Goal: Task Accomplishment & Management: Manage account settings

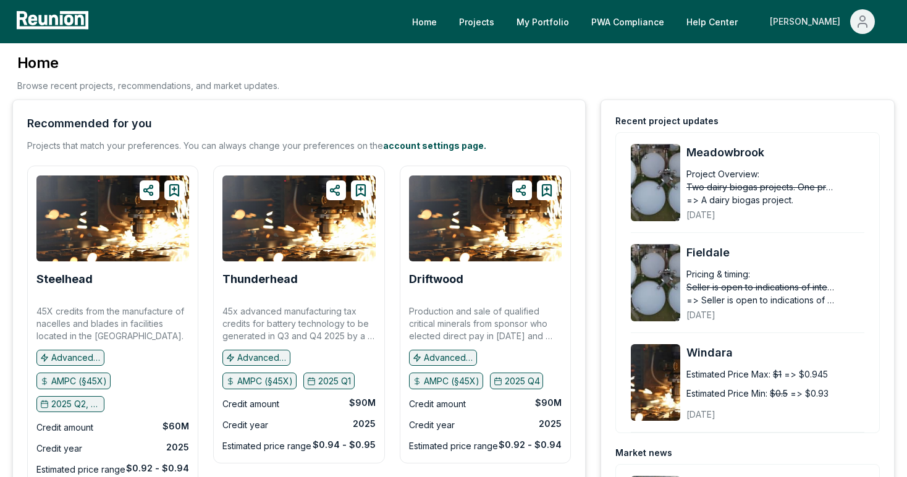
click at [852, 18] on span "Main" at bounding box center [863, 21] width 25 height 25
click at [834, 62] on p "Admin Portal" at bounding box center [839, 66] width 51 height 15
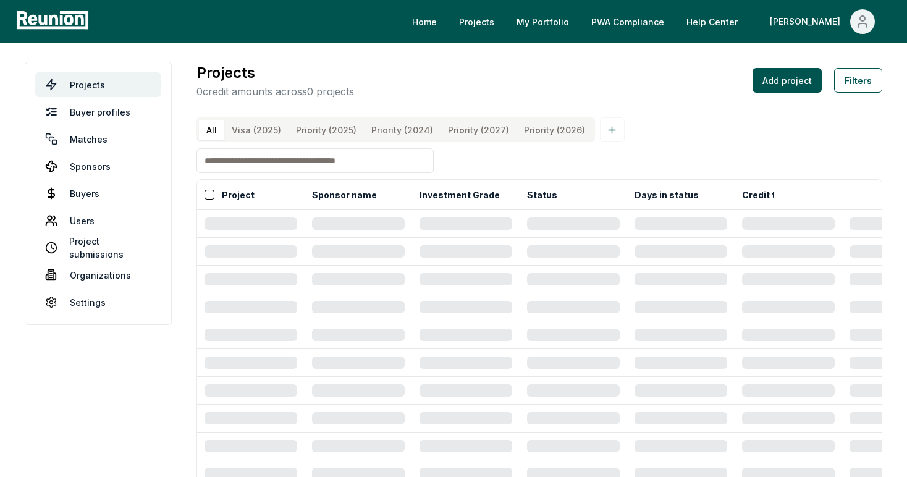
click at [258, 161] on input at bounding box center [315, 160] width 237 height 25
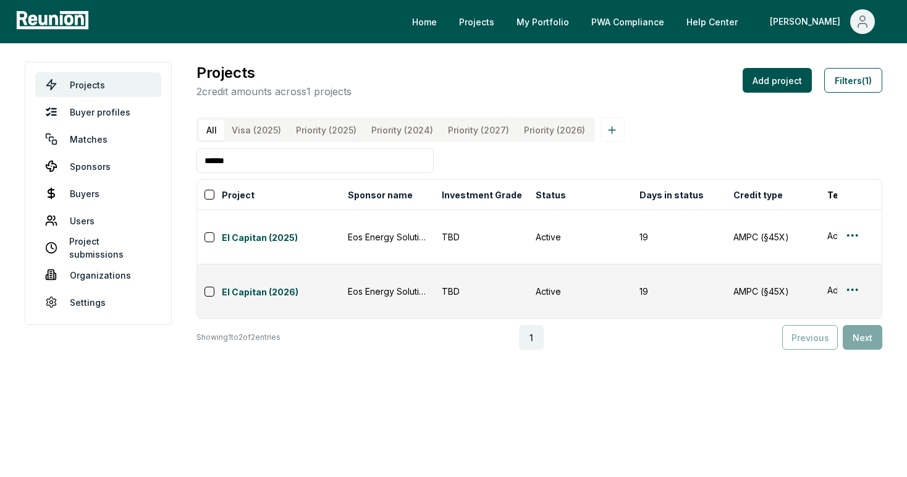
drag, startPoint x: 252, startPoint y: 164, endPoint x: 179, endPoint y: 162, distance: 73.6
click at [179, 163] on main "Projects Buyer profiles Matches Sponsors Buyers Users Project submissions Organ…" at bounding box center [453, 205] width 907 height 325
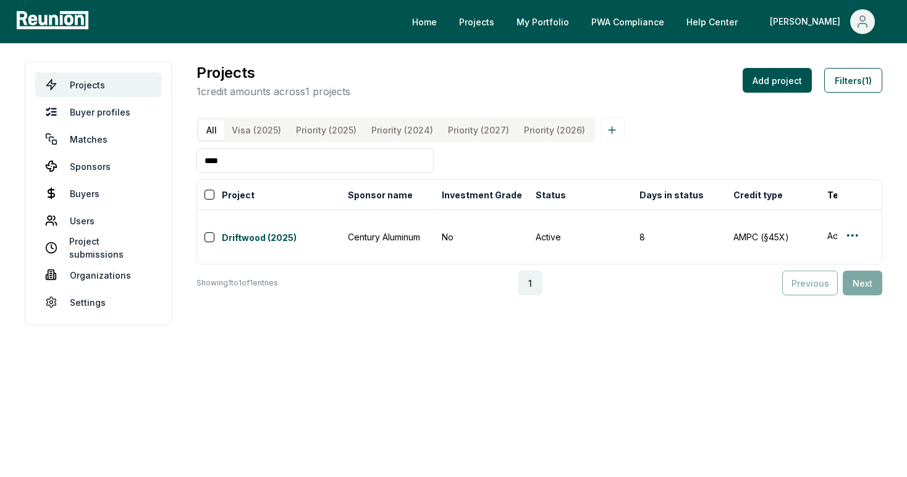
type input "****"
click at [504, 20] on link "Projects" at bounding box center [476, 21] width 55 height 25
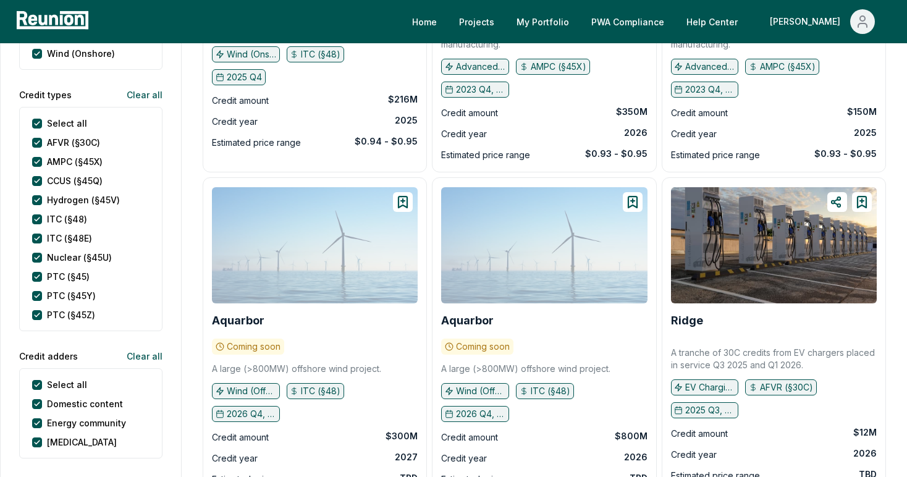
scroll to position [696, 0]
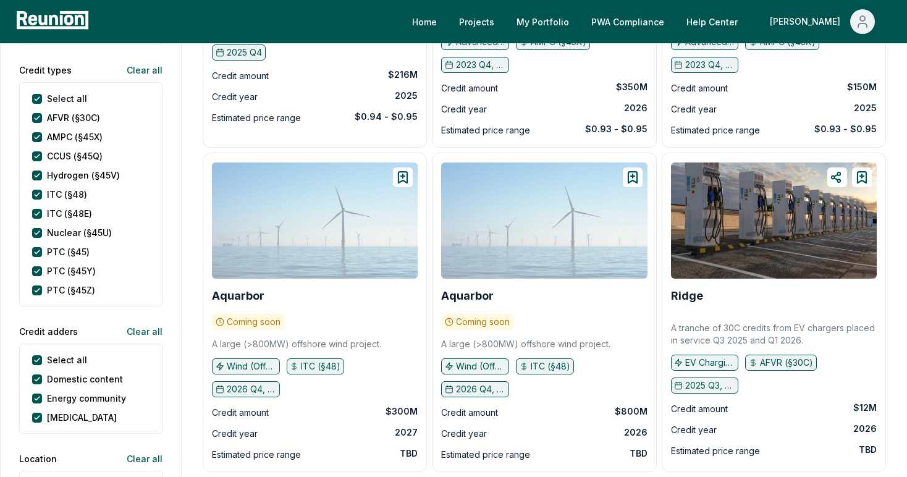
click at [43, 100] on div "Select all" at bounding box center [59, 98] width 55 height 13
click at [40, 99] on types "Select all" at bounding box center [37, 99] width 10 height 10
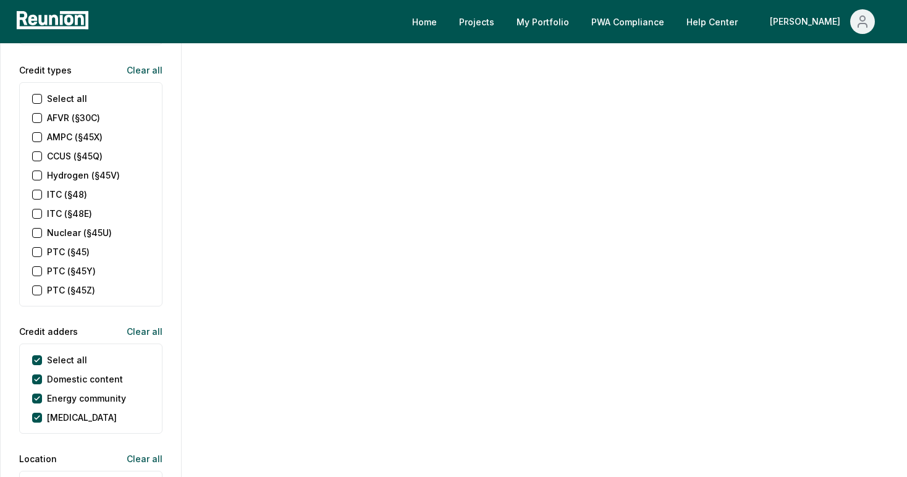
click at [38, 144] on div "Select all AFVR (§30C) AMPC (§45X) CCUS (§45Q) Hydrogen (§45V) ITC (§48) ITC (§…" at bounding box center [90, 194] width 143 height 224
click at [38, 137] on \(§45X\) "AMPC (§45X)" at bounding box center [37, 137] width 10 height 10
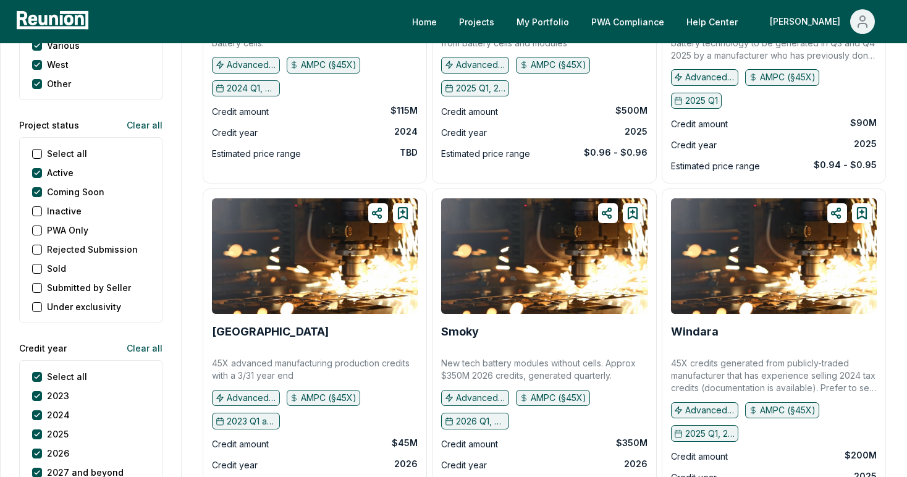
scroll to position [1461, 0]
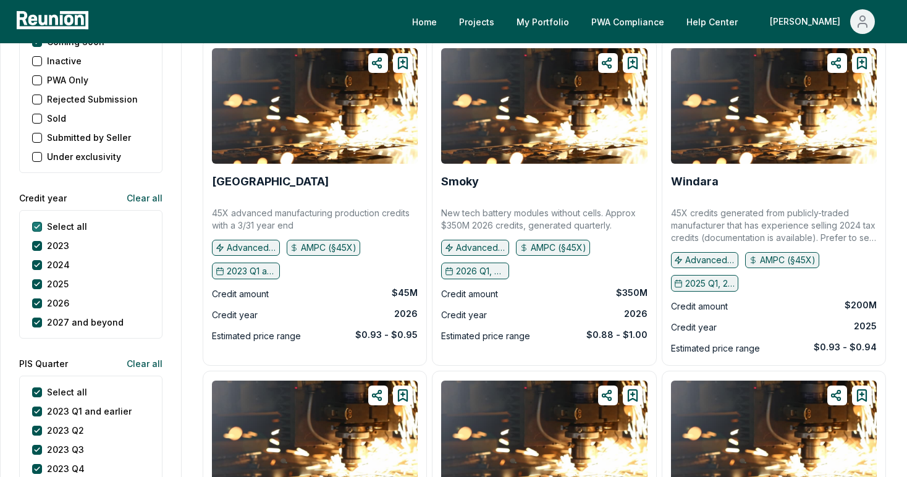
click at [38, 224] on year "Select all" at bounding box center [37, 227] width 10 height 10
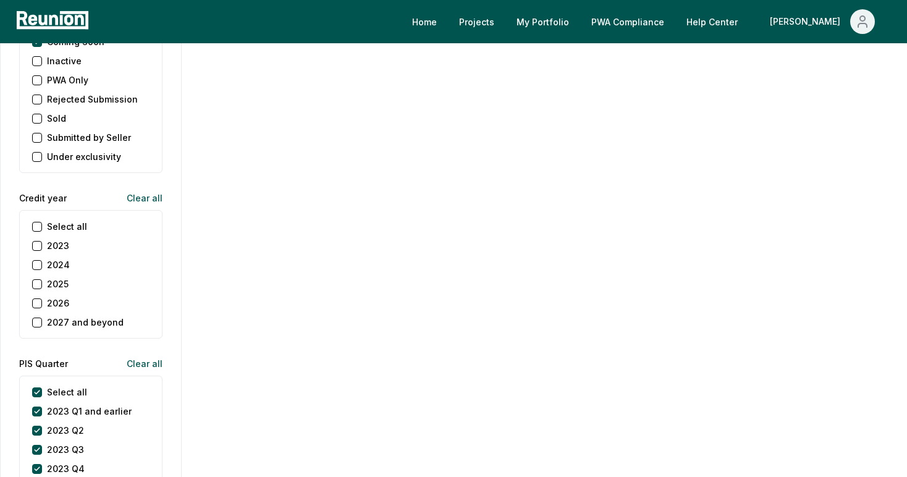
click at [38, 283] on button "2025" at bounding box center [37, 284] width 10 height 10
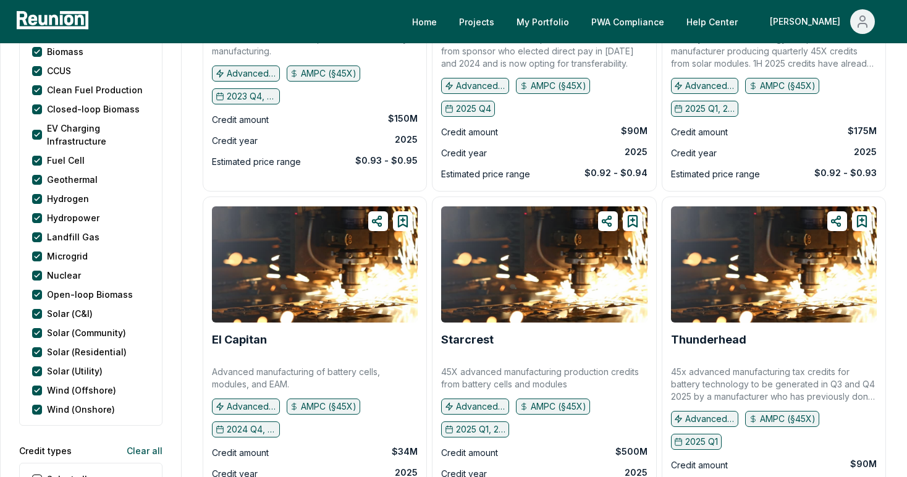
scroll to position [384, 0]
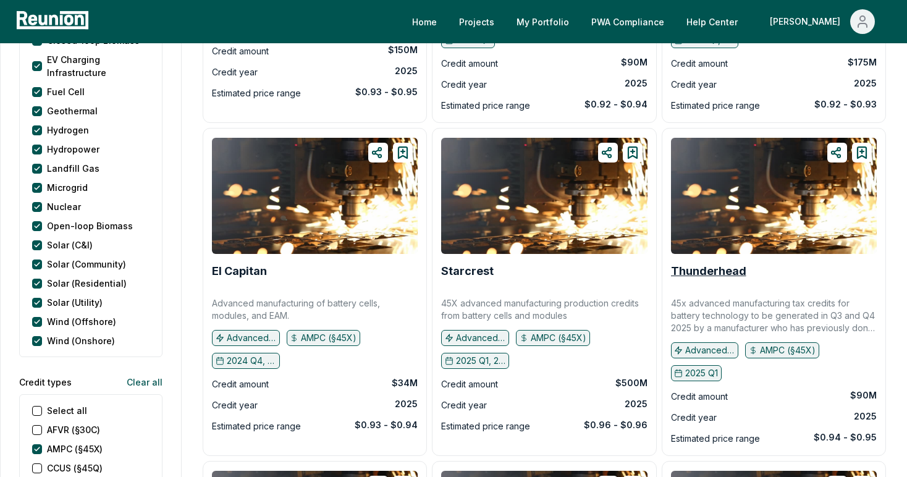
click at [726, 276] on b "Thunderhead" at bounding box center [708, 271] width 75 height 13
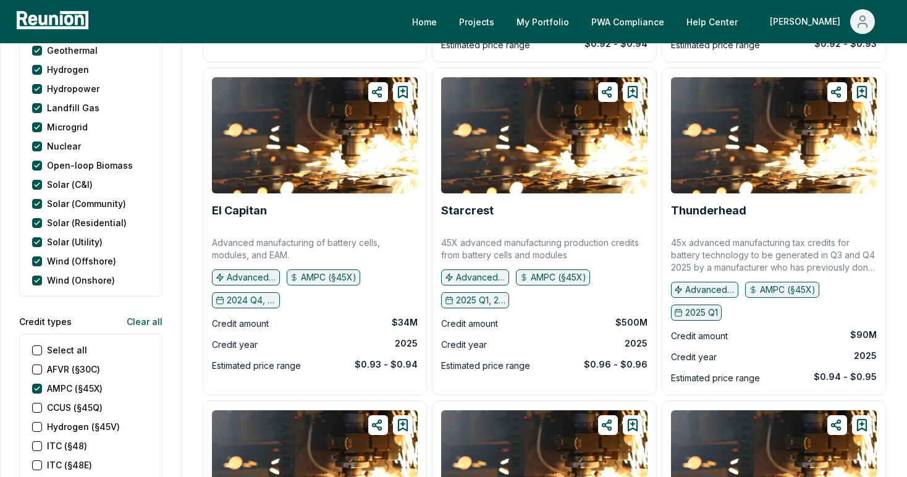
scroll to position [0, 0]
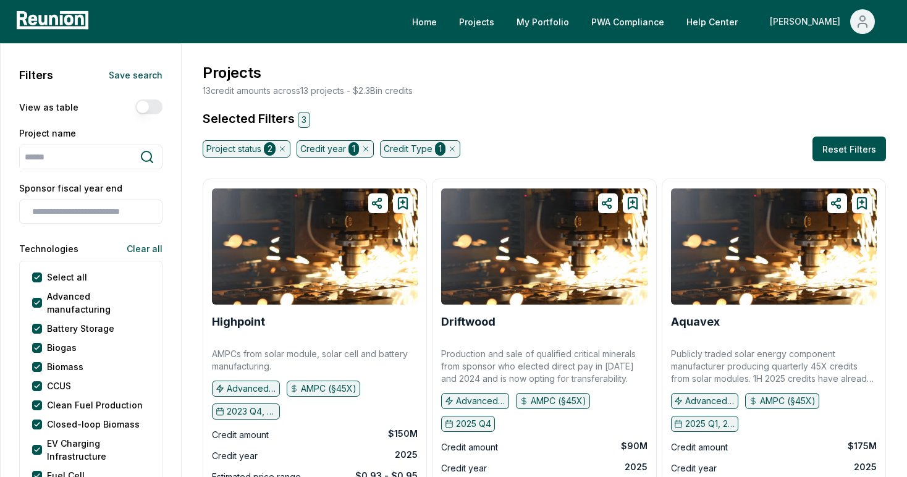
click at [843, 28] on div "[PERSON_NAME]" at bounding box center [807, 21] width 75 height 25
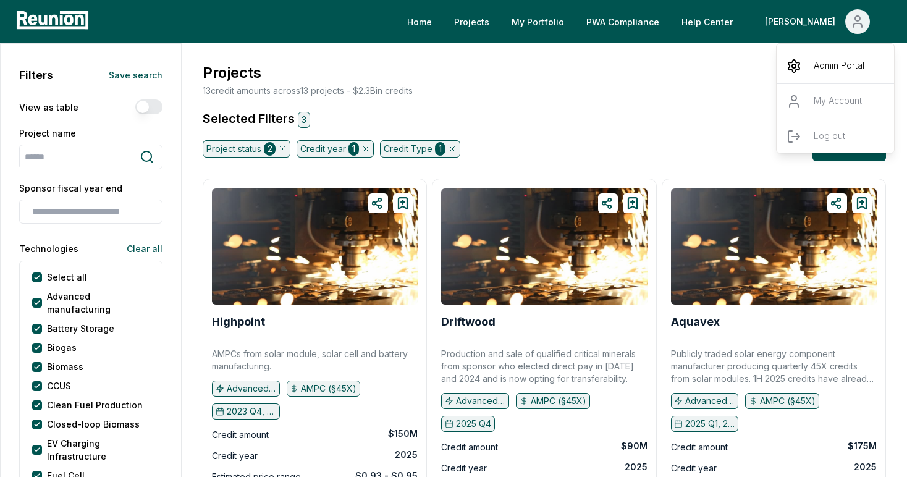
click at [810, 59] on div "Admin Portal" at bounding box center [836, 66] width 119 height 35
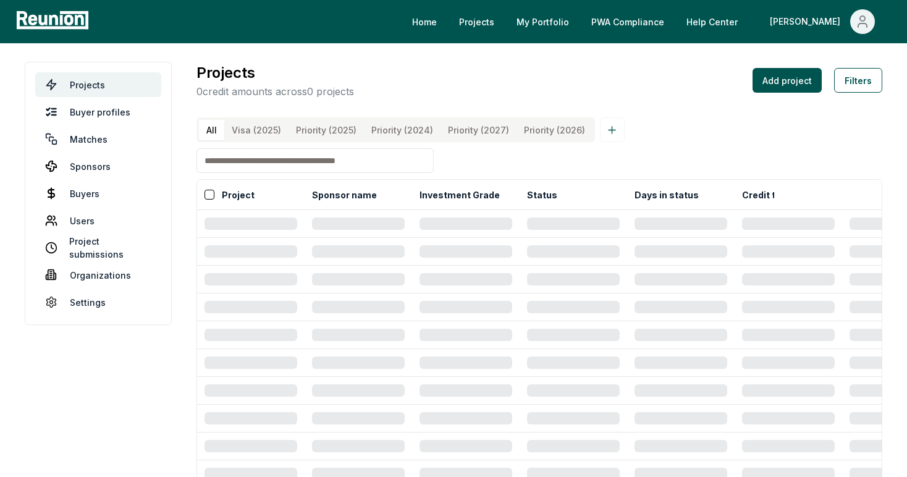
click at [249, 158] on input at bounding box center [315, 160] width 237 height 25
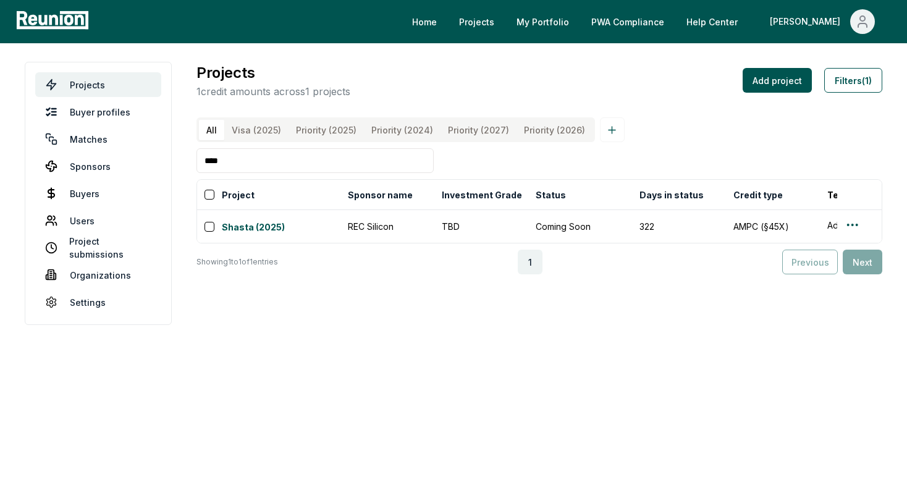
type input "****"
click at [274, 226] on link "Shasta (2025)" at bounding box center [281, 228] width 119 height 15
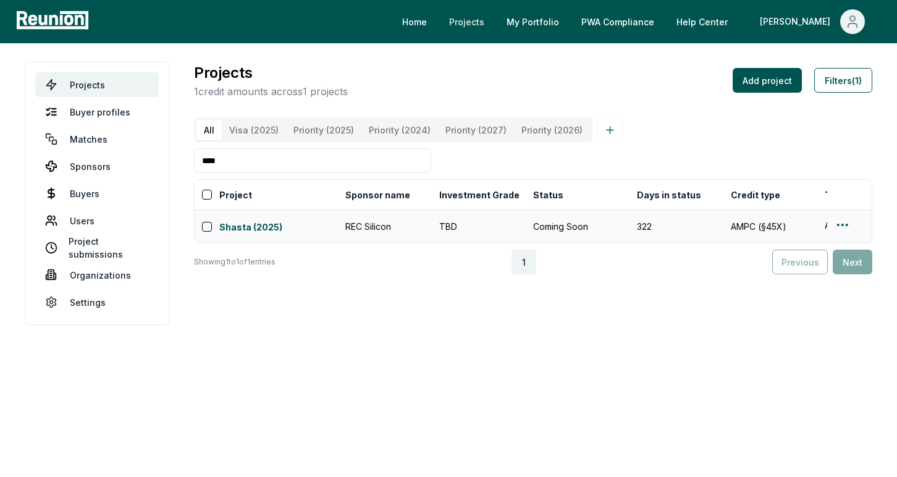
click at [494, 17] on link "Projects" at bounding box center [466, 21] width 55 height 25
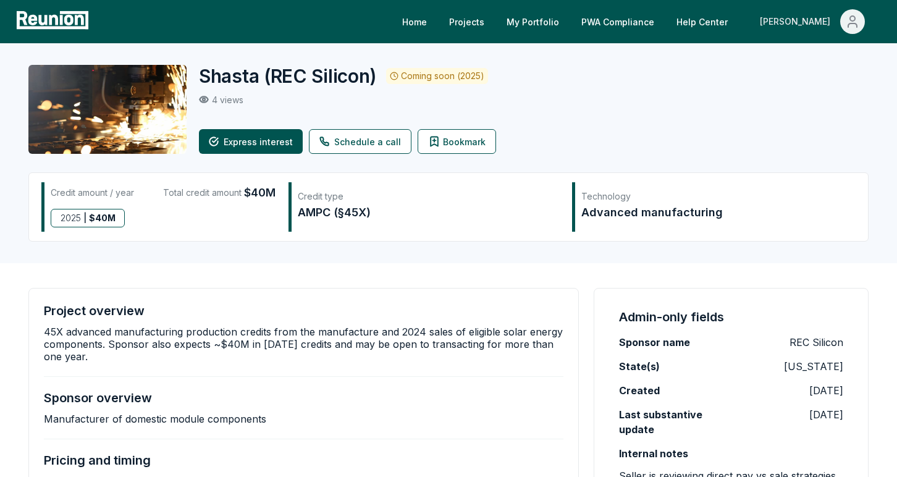
click at [865, 12] on button "[PERSON_NAME]" at bounding box center [812, 21] width 125 height 25
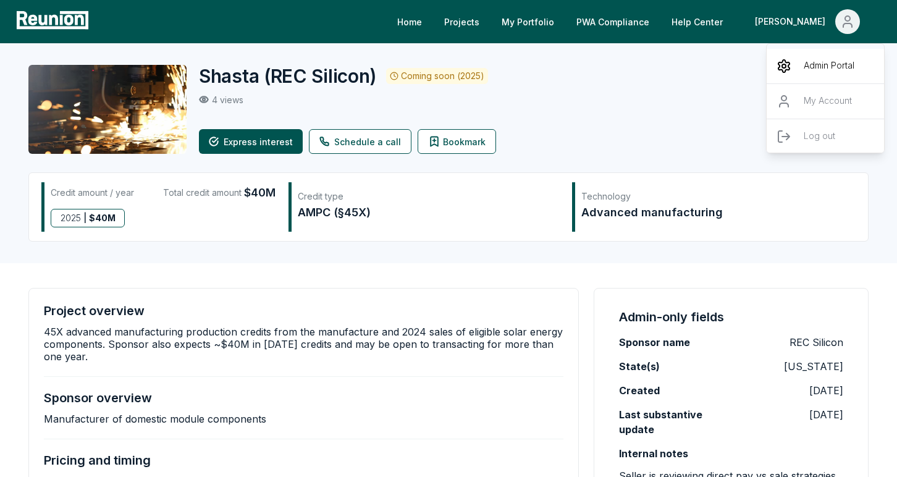
click at [810, 69] on p "Admin Portal" at bounding box center [829, 66] width 51 height 15
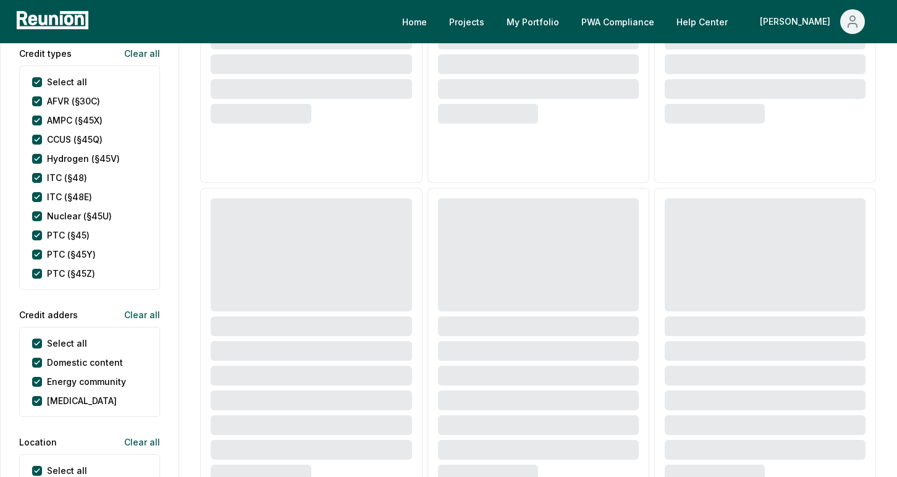
scroll to position [686, 0]
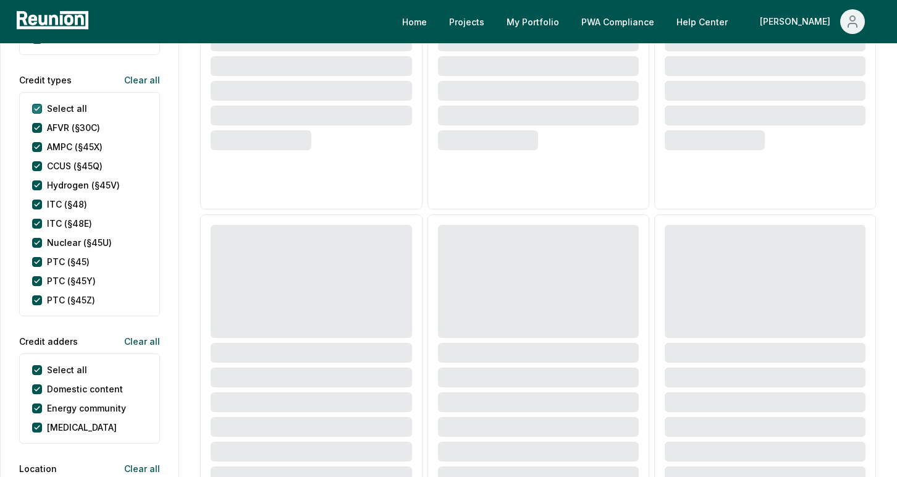
click at [37, 107] on types "Select all" at bounding box center [37, 109] width 10 height 10
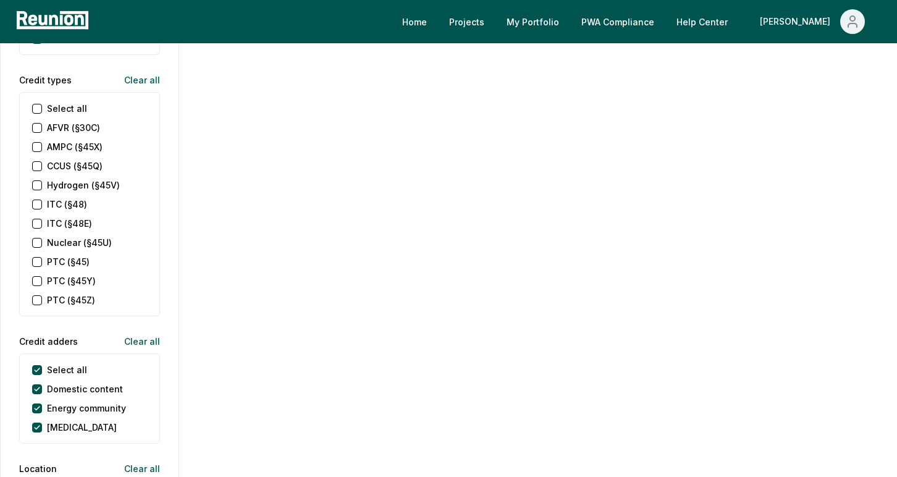
click at [38, 147] on \(§45X\) "AMPC (§45X)" at bounding box center [37, 147] width 10 height 10
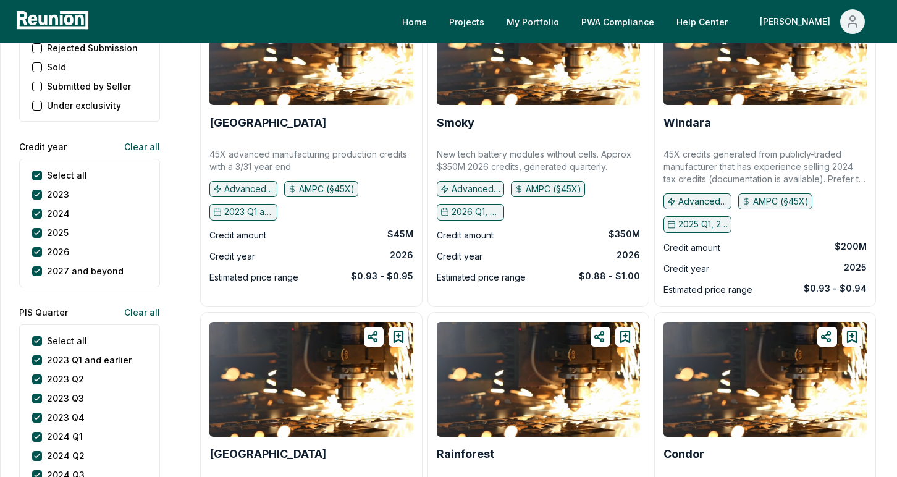
scroll to position [1517, 0]
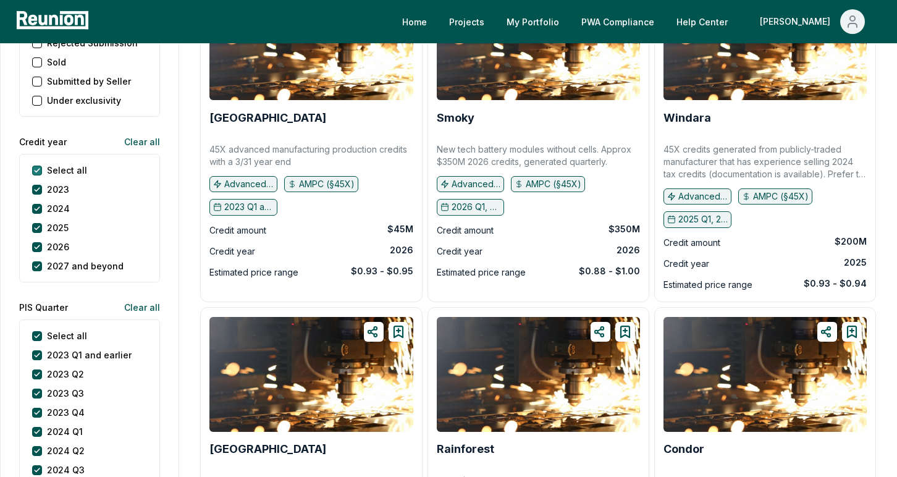
click at [40, 169] on year "Select all" at bounding box center [37, 171] width 10 height 10
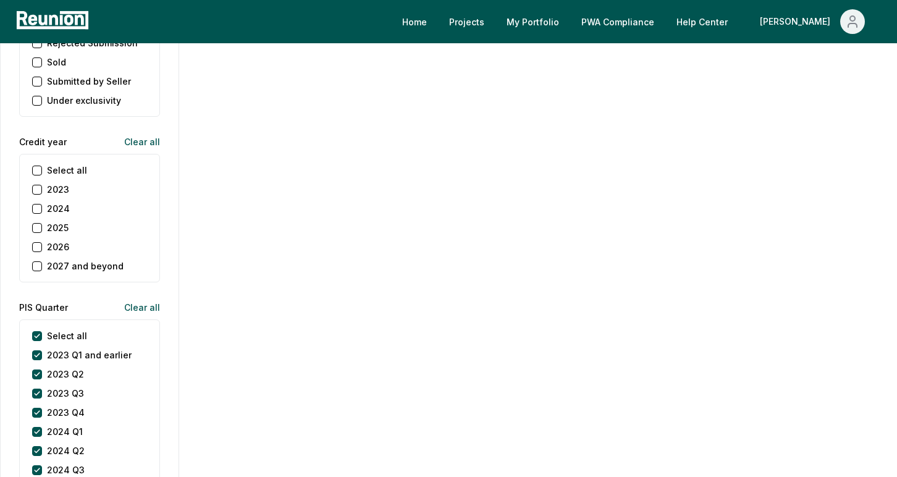
click at [39, 227] on button "2025" at bounding box center [37, 228] width 10 height 10
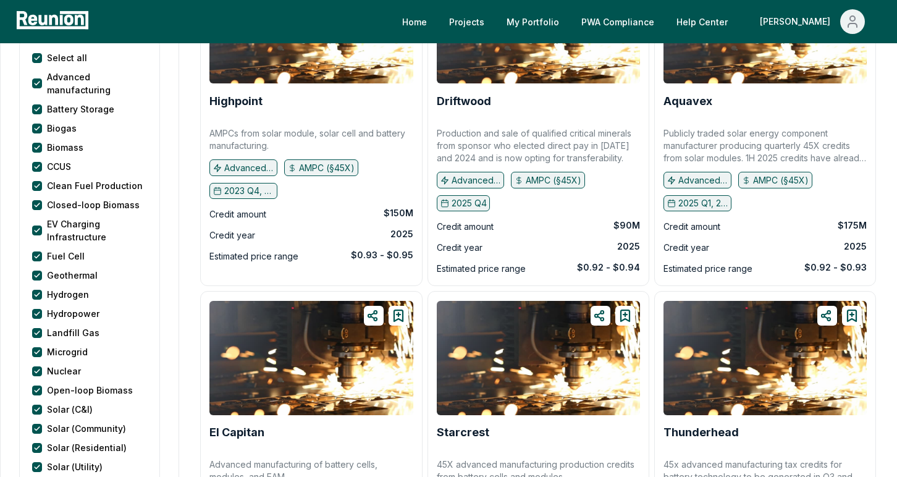
scroll to position [0, 0]
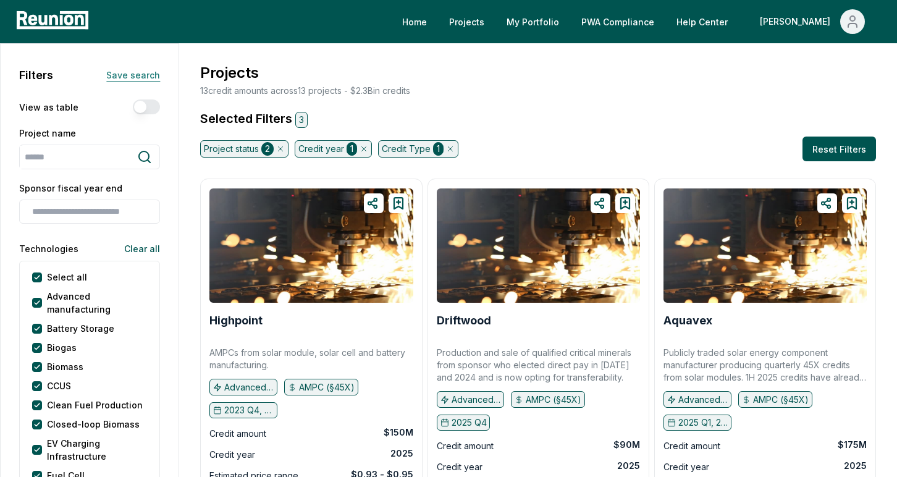
click at [151, 74] on button "Save search" at bounding box center [128, 74] width 64 height 25
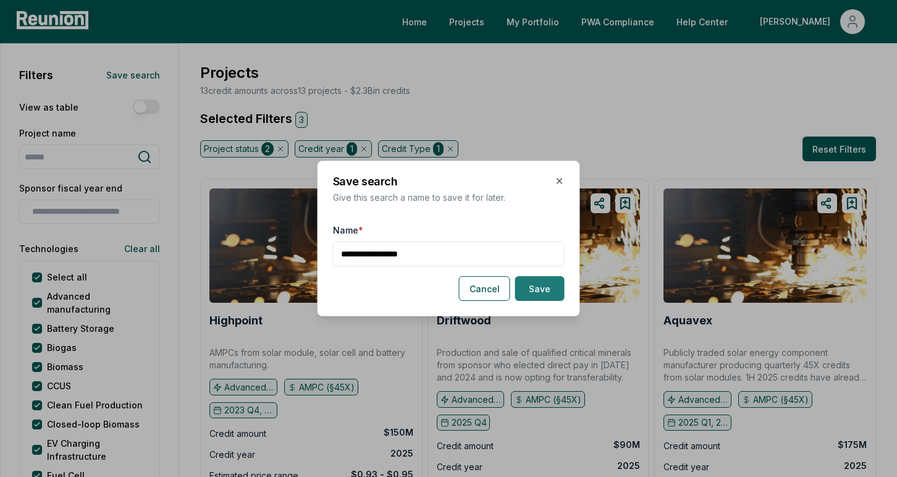
type input "**********"
click at [532, 291] on button "Save" at bounding box center [540, 288] width 49 height 25
click at [538, 290] on icon "submit" at bounding box center [540, 289] width 16 height 16
click at [562, 182] on icon "button" at bounding box center [560, 181] width 10 height 10
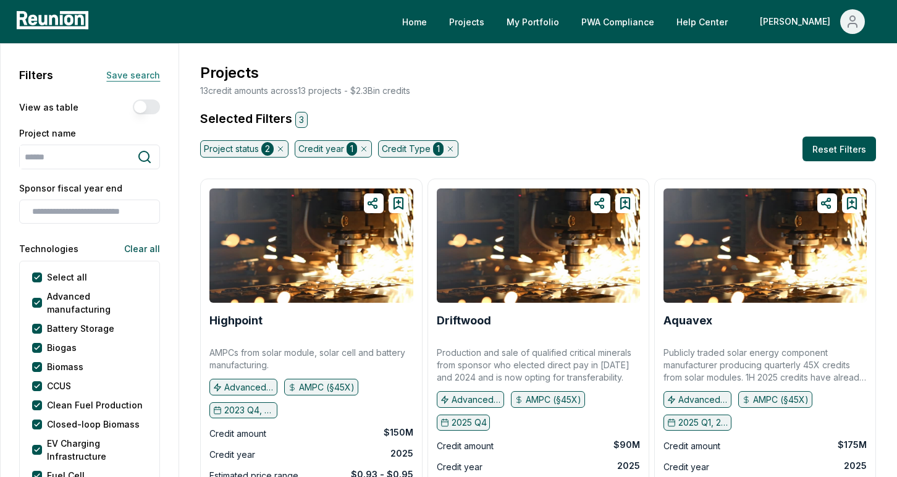
click at [134, 75] on button "Save search" at bounding box center [128, 74] width 64 height 25
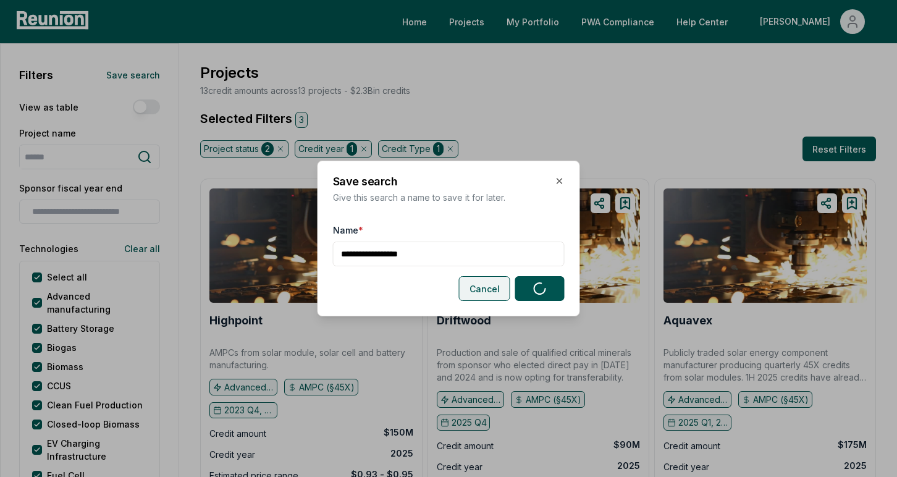
click at [480, 297] on button "Cancel" at bounding box center [484, 288] width 51 height 25
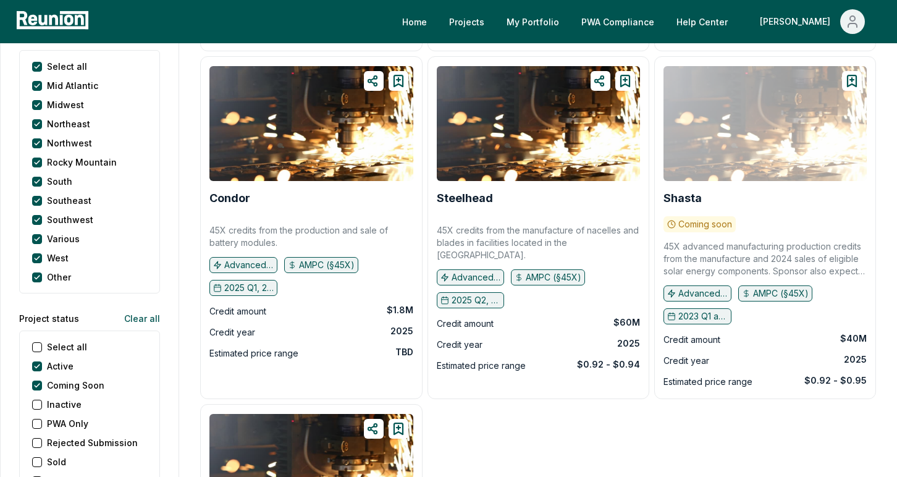
scroll to position [1088, 0]
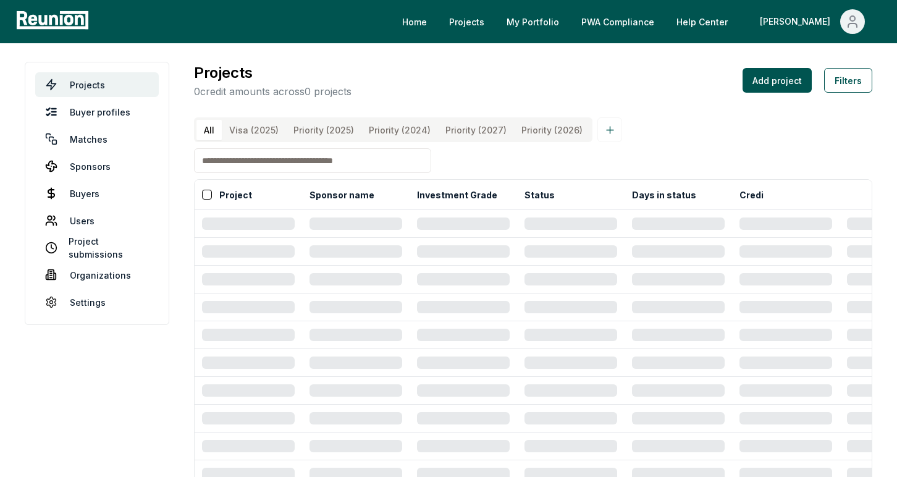
click at [393, 154] on input at bounding box center [312, 160] width 237 height 25
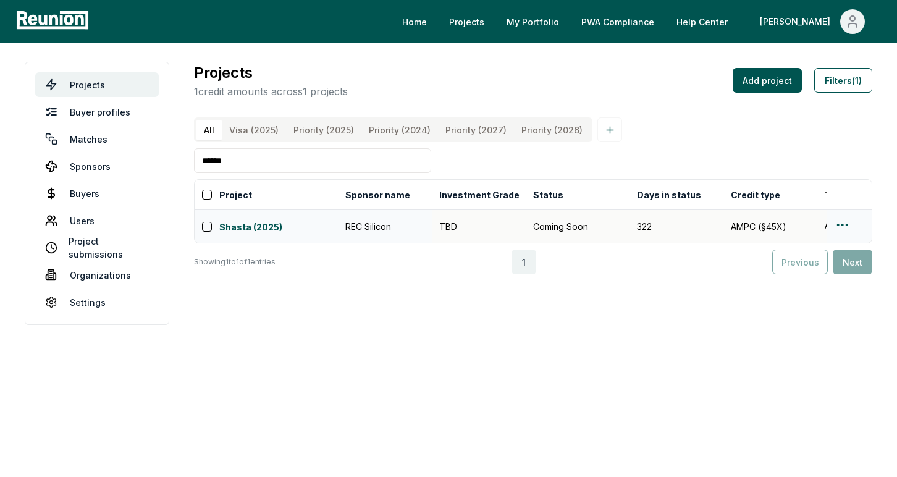
type input "******"
click at [844, 226] on html "Please visit us on your desktop We're working on making our marketplace mobile-…" at bounding box center [448, 238] width 897 height 477
click at [810, 268] on div "Edit" at bounding box center [828, 274] width 117 height 20
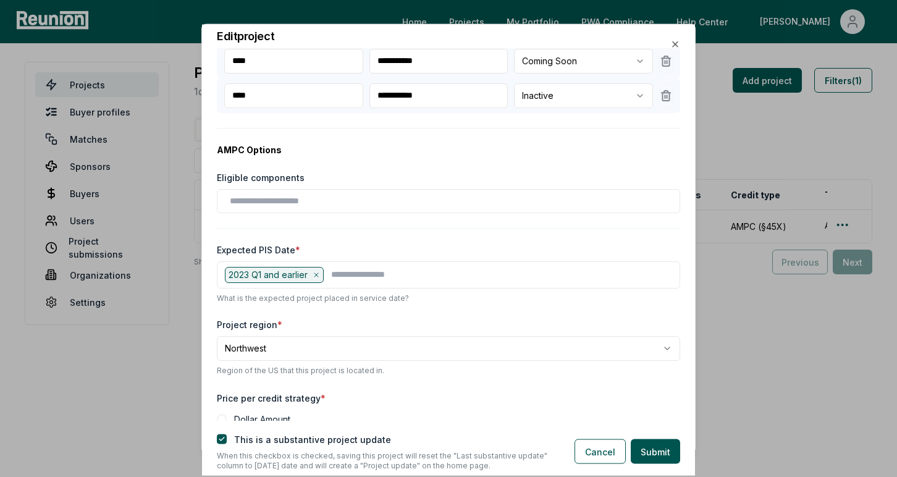
scroll to position [322, 0]
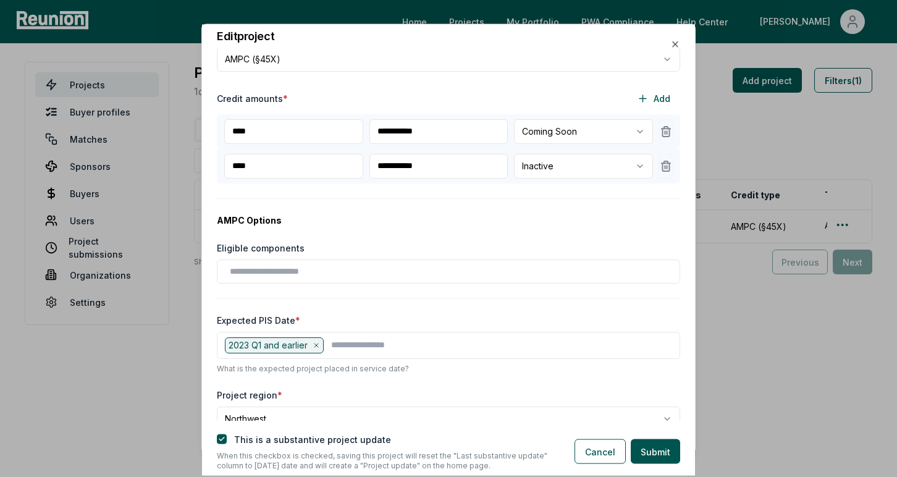
click at [554, 135] on body "Please visit us on your desktop We're working on making our marketplace mobile-…" at bounding box center [448, 238] width 897 height 477
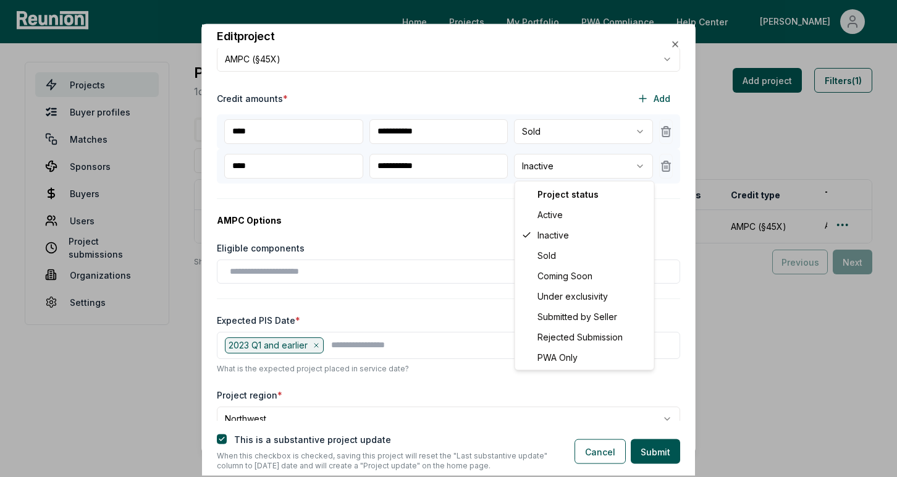
click at [547, 169] on body "Please visit us on your desktop We're working on making our marketplace mobile-…" at bounding box center [448, 238] width 897 height 477
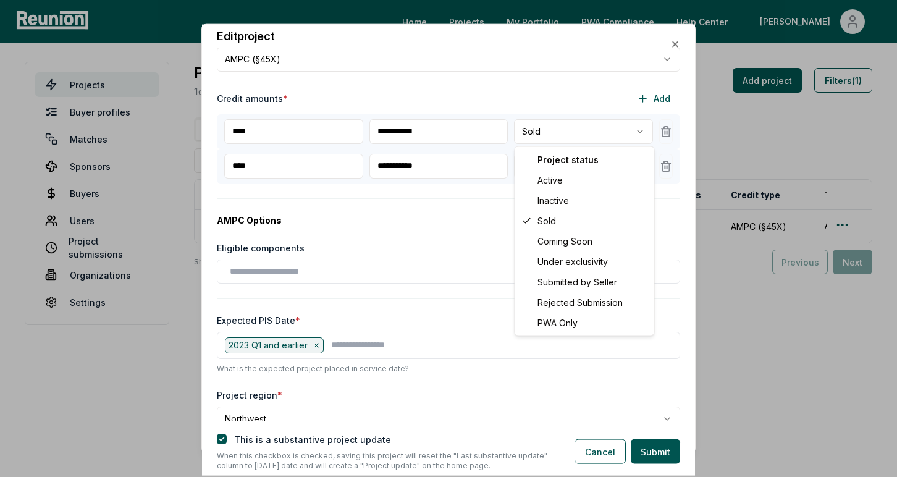
click at [546, 137] on body "Please visit us on your desktop We're working on making our marketplace mobile-…" at bounding box center [448, 238] width 897 height 477
select select "********"
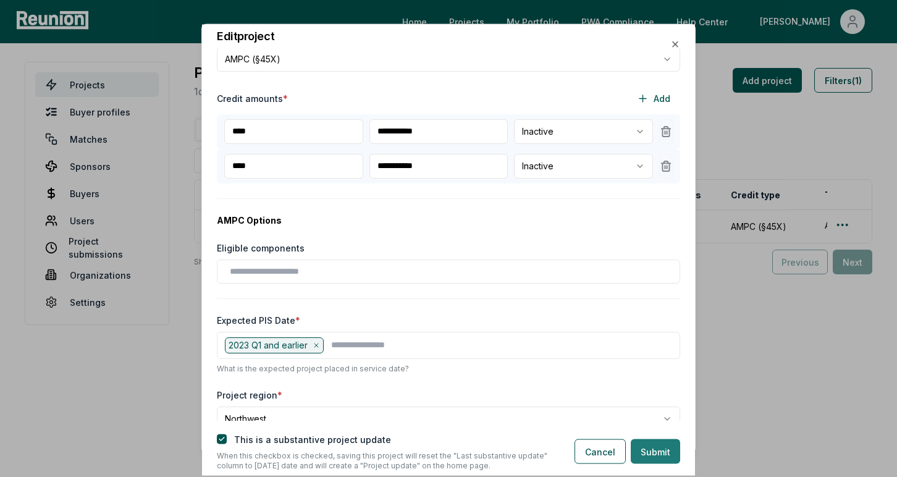
click at [658, 454] on button "Submit" at bounding box center [655, 451] width 49 height 25
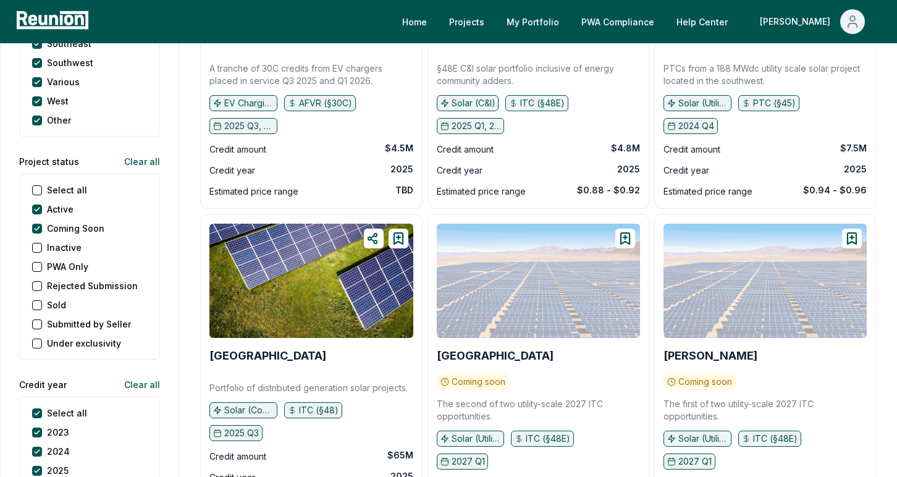
scroll to position [1433, 0]
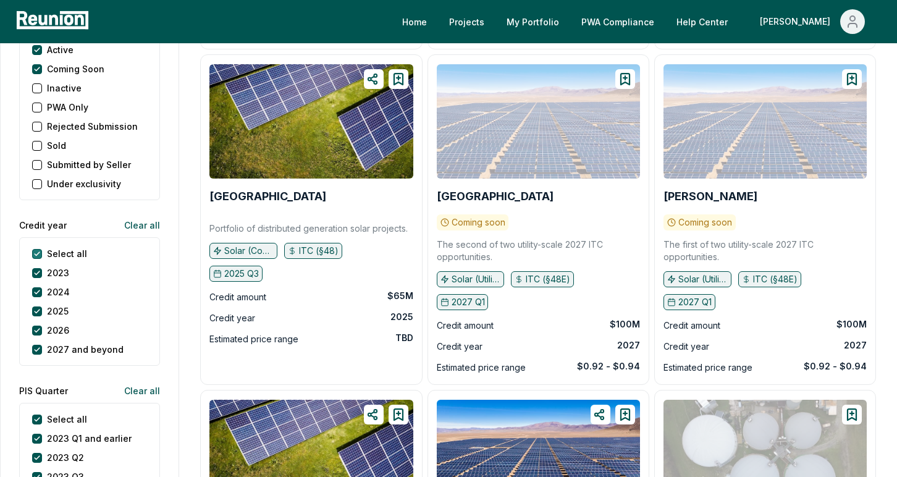
click at [41, 252] on year "Select all" at bounding box center [37, 254] width 10 height 10
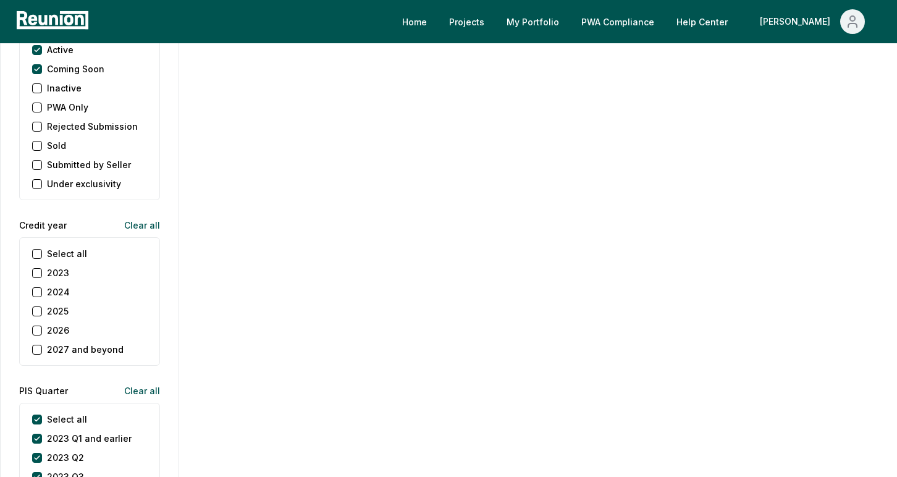
click at [36, 309] on button "2025" at bounding box center [37, 312] width 10 height 10
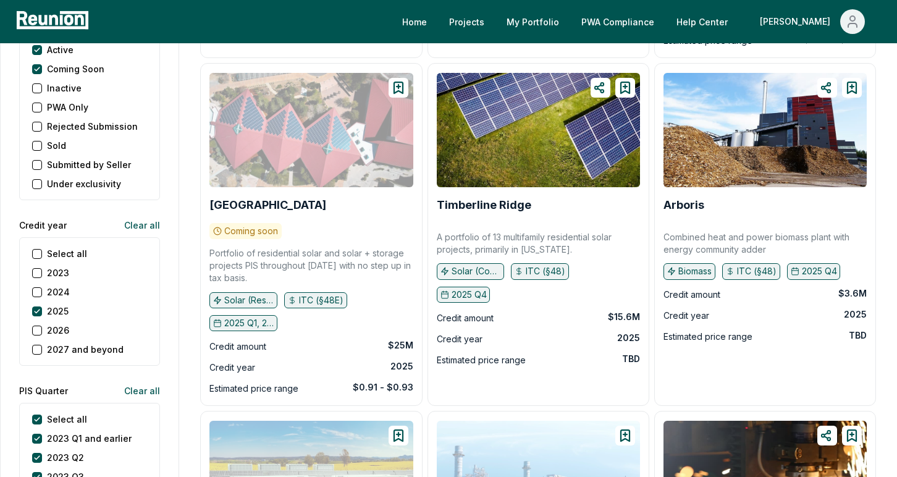
click at [39, 75] on div "Coming Soon" at bounding box center [68, 68] width 72 height 13
drag, startPoint x: 38, startPoint y: 68, endPoint x: 51, endPoint y: 85, distance: 22.0
click at [38, 68] on Soon "Coming Soon" at bounding box center [37, 69] width 10 height 10
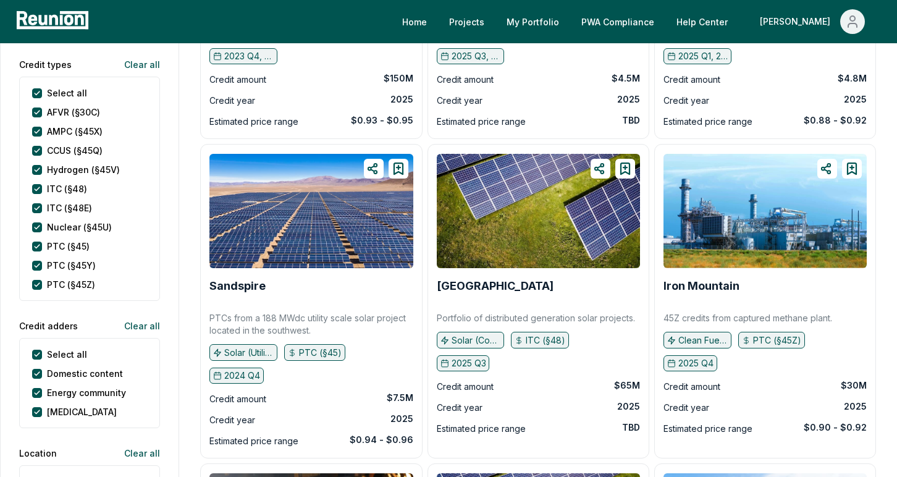
scroll to position [661, 0]
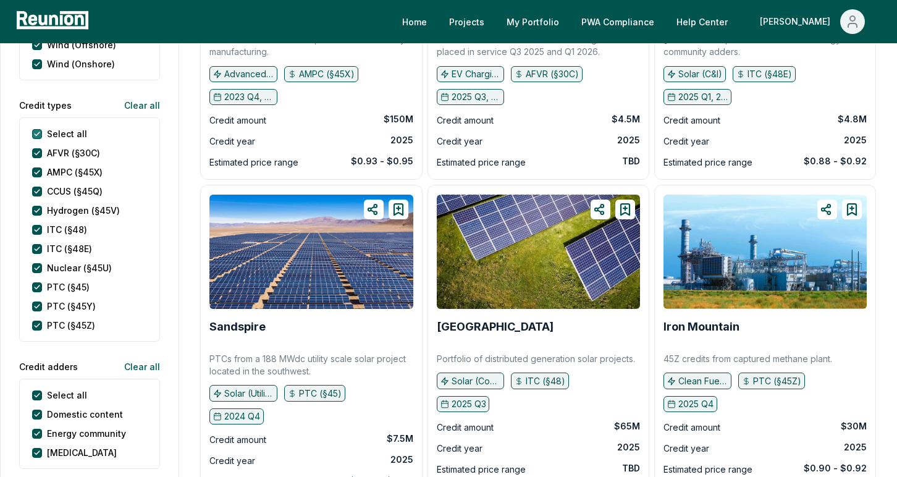
click at [35, 135] on types "Select all" at bounding box center [37, 134] width 10 height 10
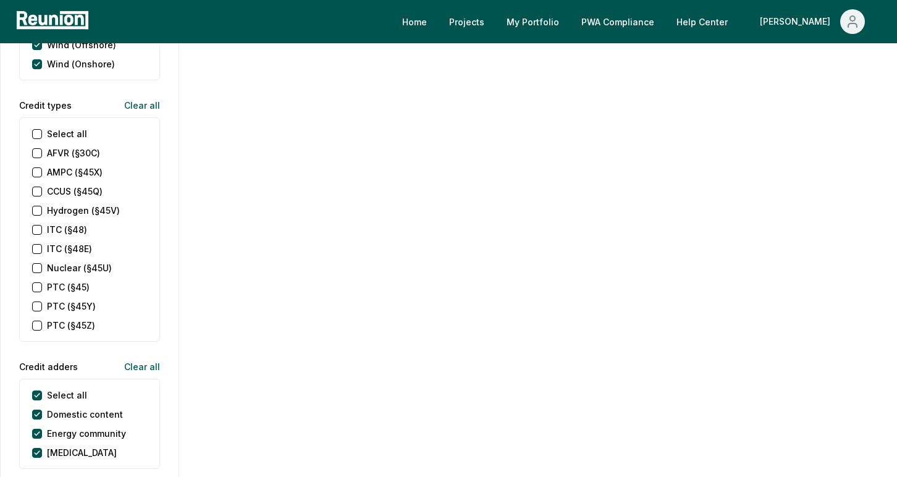
click at [38, 177] on div "AMPC (§45X)" at bounding box center [67, 172] width 70 height 13
click at [37, 171] on \(§45X\) "AMPC (§45X)" at bounding box center [37, 173] width 10 height 10
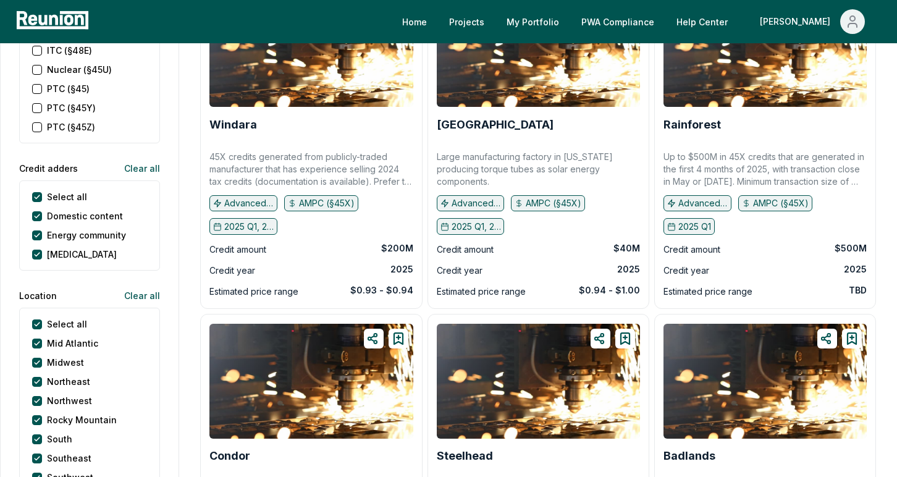
scroll to position [1049, 0]
